Goal: Task Accomplishment & Management: Use online tool/utility

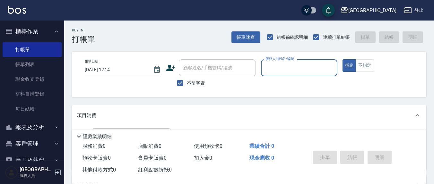
click at [275, 60] on label "服務人員姓名/編號" at bounding box center [279, 59] width 28 height 5
click at [275, 62] on input "服務人員姓名/編號" at bounding box center [299, 67] width 70 height 11
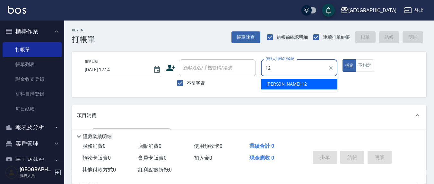
type input "12"
type button "true"
type input "[PERSON_NAME]-12"
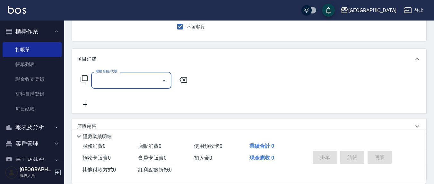
scroll to position [67, 0]
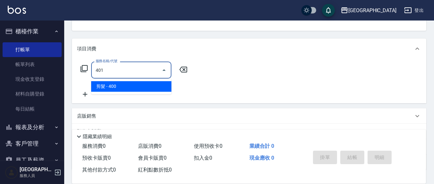
type input "剪髮(401)"
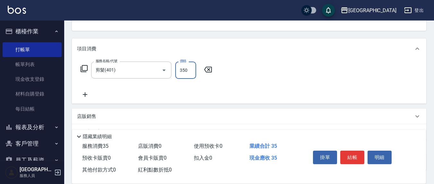
type input "350"
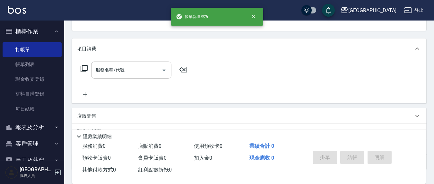
scroll to position [62, 0]
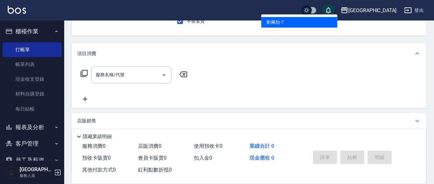
type input "[PERSON_NAME]7"
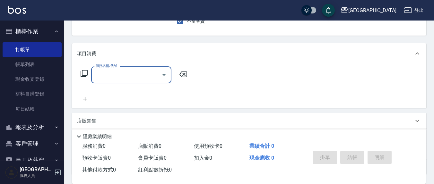
scroll to position [59, 0]
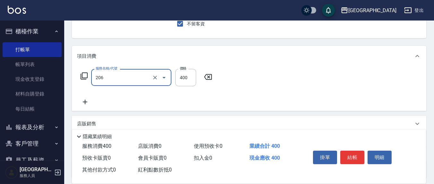
type input "健康洗(206)"
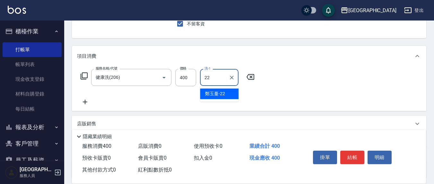
type input "鄭玉蔓-22"
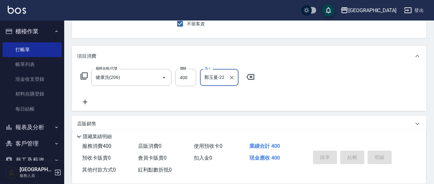
click at [343, 0] on button "指定" at bounding box center [350, 6] width 14 height 13
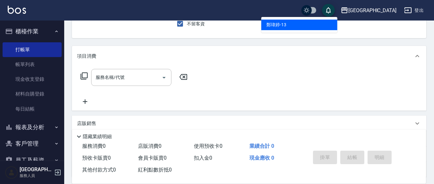
type input "鄭瑋婷-13"
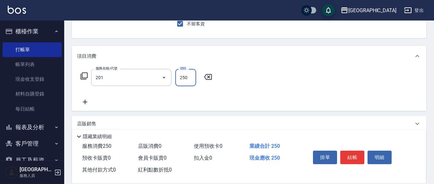
type input "洗髮(201)"
type input "2250"
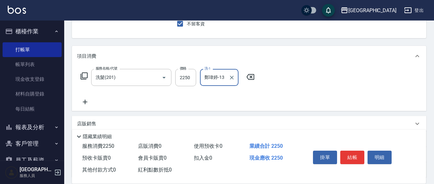
type input "鄭瑋婷-13"
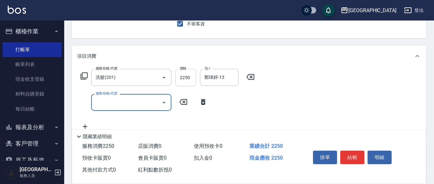
click at [191, 77] on input "2250" at bounding box center [185, 77] width 21 height 17
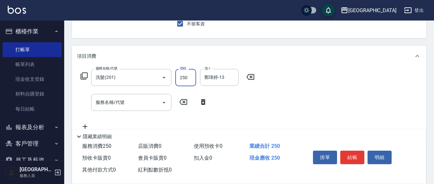
type input "250"
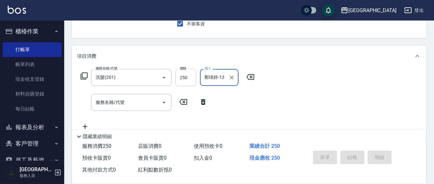
click at [343, 0] on button "指定" at bounding box center [350, 6] width 14 height 13
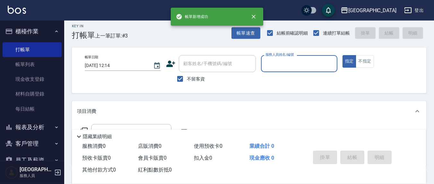
scroll to position [0, 0]
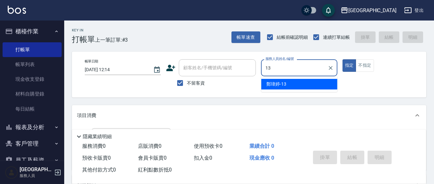
type input "鄭瑋婷-13"
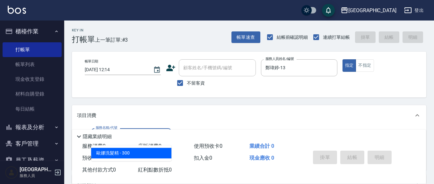
type input "[PERSON_NAME]洗髮精(210)"
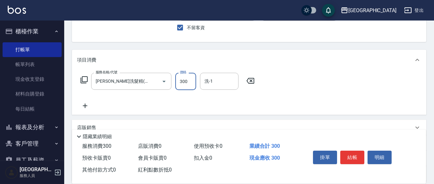
scroll to position [67, 0]
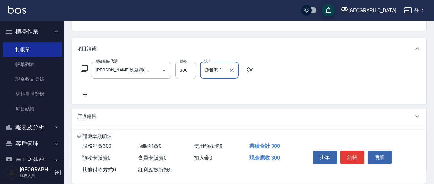
type input "游雅淇-3"
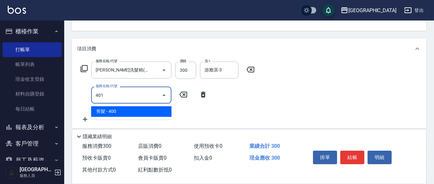
type input "剪髮(401)"
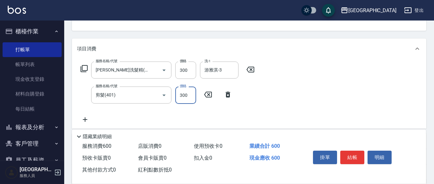
type input "300"
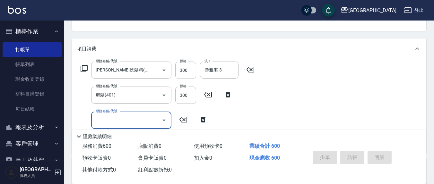
type input "[DATE] 12:15"
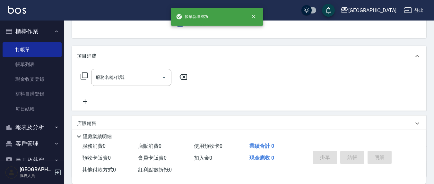
scroll to position [0, 0]
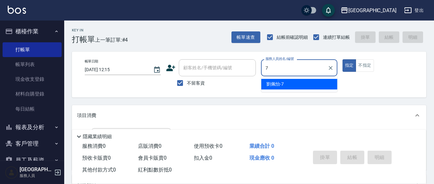
type input "[PERSON_NAME]7"
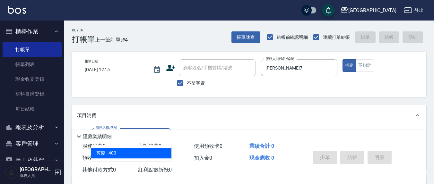
type input "剪髮(401)"
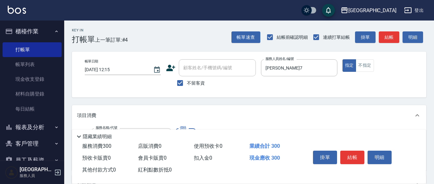
type input "300"
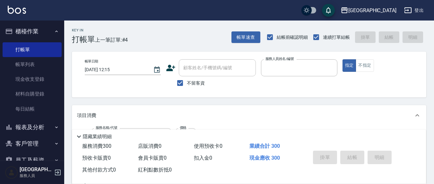
click at [343, 59] on button "指定" at bounding box center [350, 65] width 14 height 13
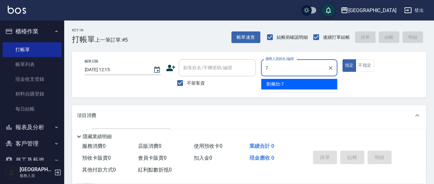
type input "[PERSON_NAME]7"
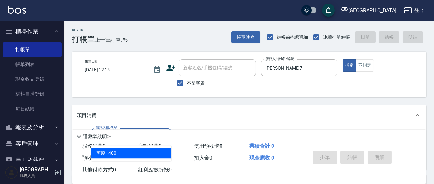
type input "剪髮(401)"
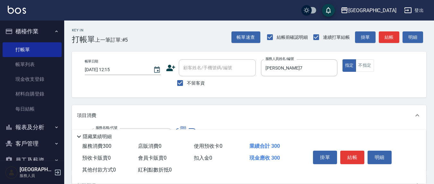
type input "300"
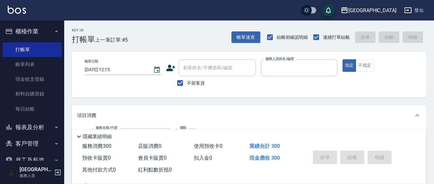
click at [343, 59] on button "指定" at bounding box center [350, 65] width 14 height 13
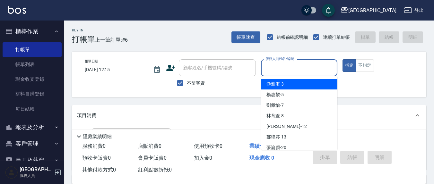
click at [277, 67] on input "服務人員姓名/編號" at bounding box center [299, 67] width 70 height 11
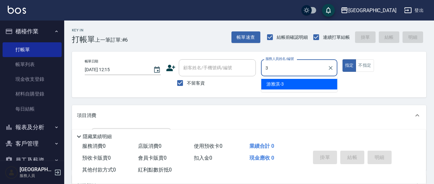
type input "游雅淇-3"
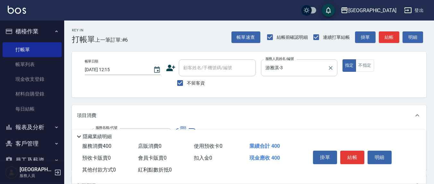
type input "剪髮(401)"
type input "200"
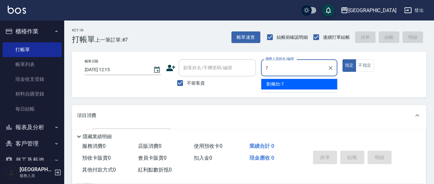
type input "[PERSON_NAME]7"
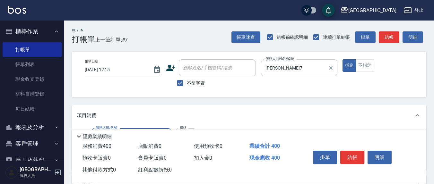
type input "剪髮(401)"
type input "300"
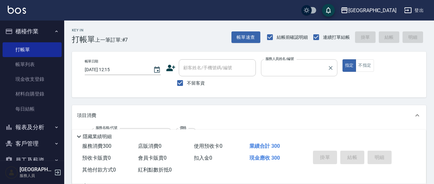
click at [343, 59] on button "指定" at bounding box center [350, 65] width 14 height 13
type input "[DATE] 12:16"
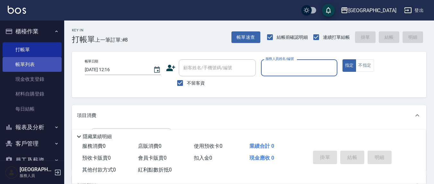
click at [37, 64] on link "帳單列表" at bounding box center [32, 64] width 59 height 15
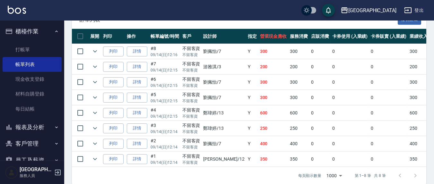
scroll to position [182, 0]
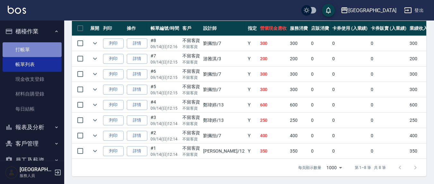
click at [33, 50] on link "打帳單" at bounding box center [32, 49] width 59 height 15
